Goal: Information Seeking & Learning: Find specific fact

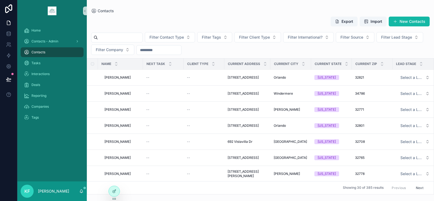
click at [126, 38] on input "scrollable content" at bounding box center [120, 38] width 45 height 8
click at [230, 12] on div "Contacts" at bounding box center [260, 11] width 339 height 4
click at [136, 39] on input "scrollable content" at bounding box center [120, 38] width 45 height 8
click at [189, 15] on div "Export Import New Contacts Filter Contact Type Filter Tags Filter Client Type F…" at bounding box center [260, 103] width 347 height 181
click at [116, 39] on input "scrollable content" at bounding box center [120, 38] width 45 height 8
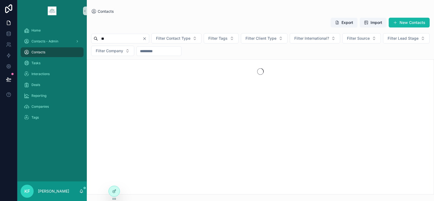
type input "*"
type input "***"
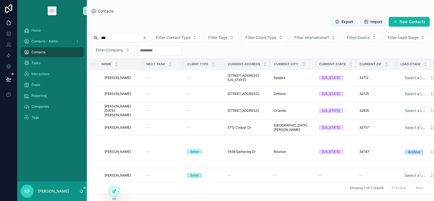
click at [116, 38] on input "***" at bounding box center [120, 38] width 45 height 8
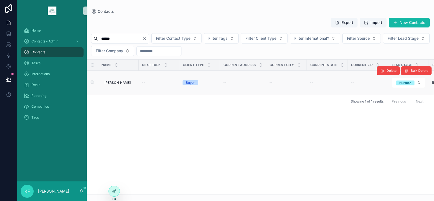
type input "******"
click at [119, 83] on span "[PERSON_NAME]" at bounding box center [117, 82] width 26 height 4
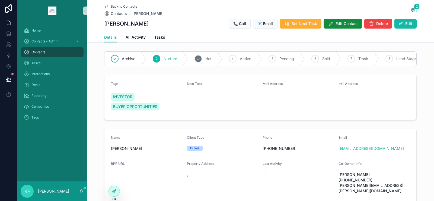
click at [203, 59] on div "3 Hot" at bounding box center [205, 59] width 34 height 14
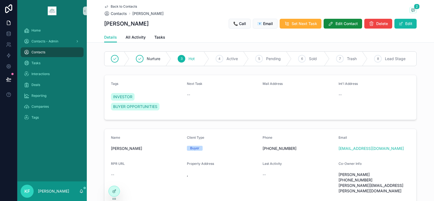
click at [114, 5] on span "Back to Contacts" at bounding box center [124, 6] width 26 height 4
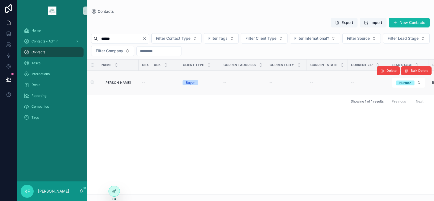
click at [410, 82] on div "Delete Bulk Delete" at bounding box center [404, 71] width 55 height 24
click at [418, 82] on div "Delete Bulk Delete" at bounding box center [404, 71] width 55 height 24
click at [418, 84] on button "Nurture" at bounding box center [409, 83] width 34 height 10
click at [251, 120] on div "Name Next Task Client Type Current Address Current City Current State Current Z…" at bounding box center [260, 126] width 347 height 134
